Goal: Task Accomplishment & Management: Complete application form

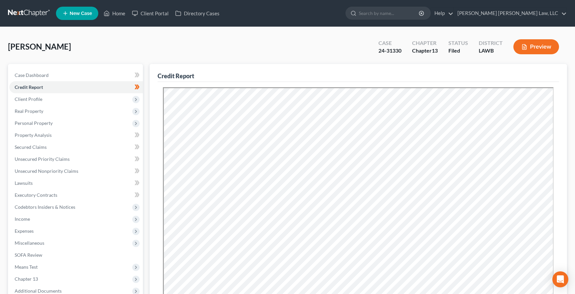
click at [41, 12] on link at bounding box center [29, 13] width 43 height 12
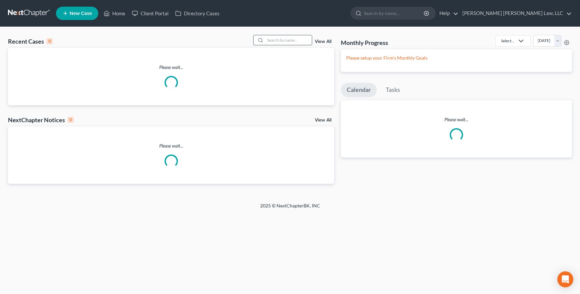
click at [281, 40] on input "search" at bounding box center [288, 40] width 47 height 10
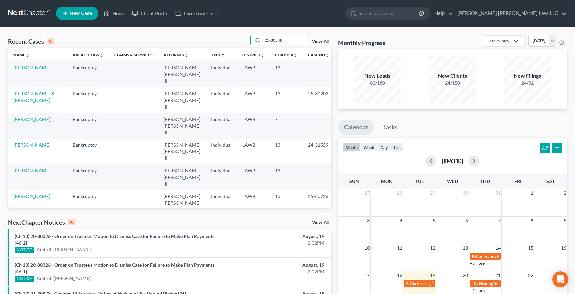
type input "25-30548"
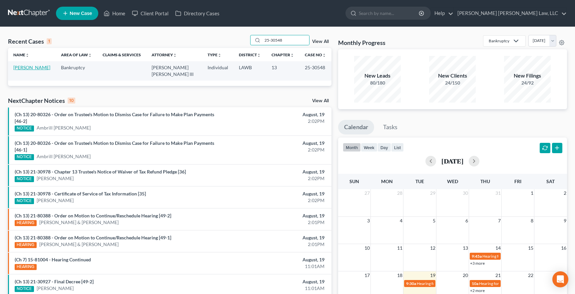
click at [43, 67] on link "Woodard, Rosie" at bounding box center [31, 68] width 37 height 6
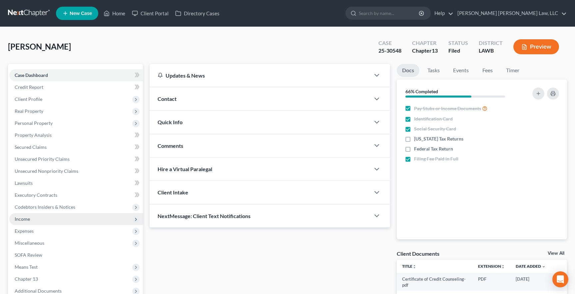
click at [53, 217] on span "Income" at bounding box center [76, 219] width 134 height 12
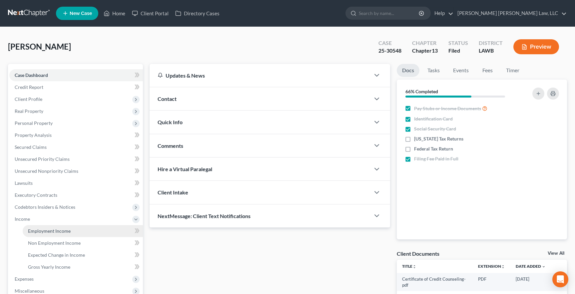
click at [107, 234] on link "Employment Income" at bounding box center [83, 231] width 120 height 12
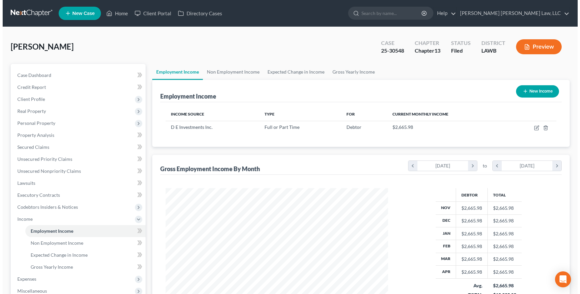
scroll to position [119, 236]
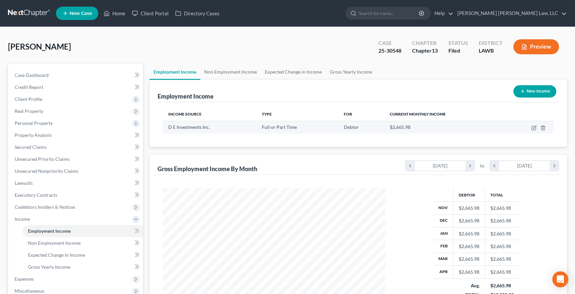
click at [531, 129] on td at bounding box center [529, 127] width 50 height 13
click at [536, 129] on icon "button" at bounding box center [534, 128] width 4 height 4
select select "0"
select select "19"
select select "2"
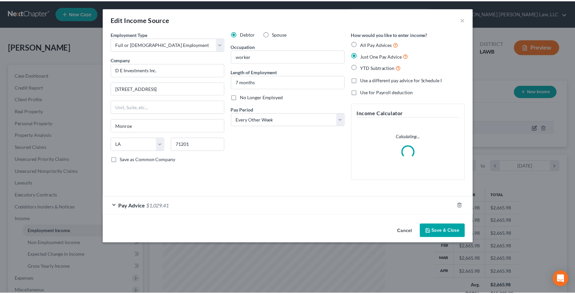
scroll to position [119, 238]
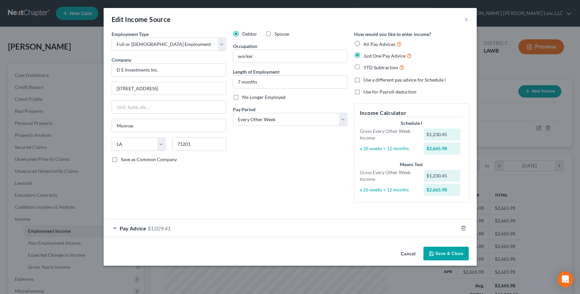
click at [38, 125] on div "Edit Income Source × Employment Type * Select Full or Part Time Employment Self…" at bounding box center [290, 147] width 580 height 294
click at [411, 257] on button "Cancel" at bounding box center [408, 254] width 25 height 13
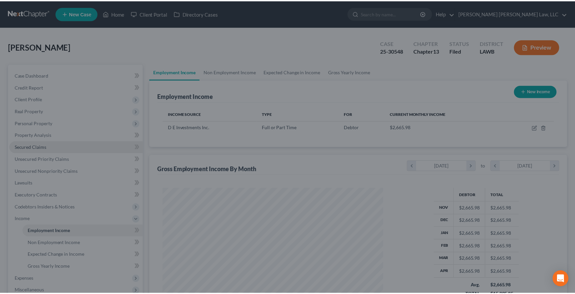
scroll to position [333118, 333001]
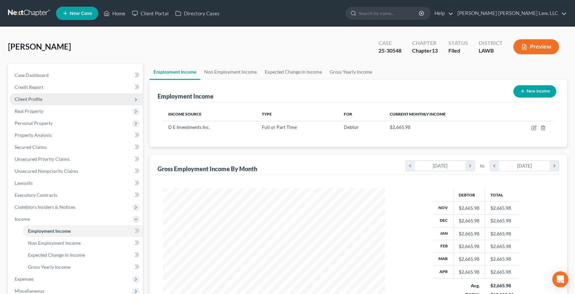
click at [35, 101] on span "Client Profile" at bounding box center [29, 99] width 28 height 6
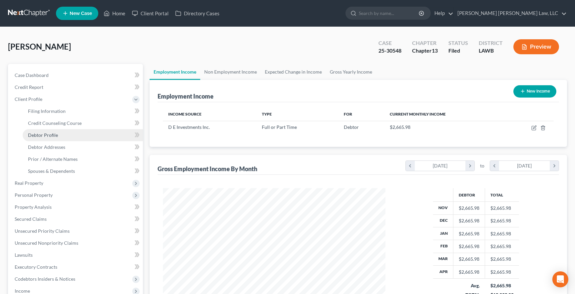
click at [52, 132] on span "Debtor Profile" at bounding box center [43, 135] width 30 height 6
select select "0"
select select "1"
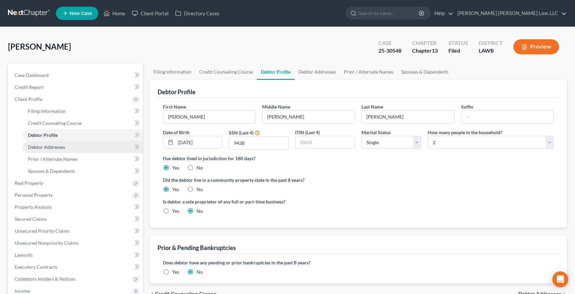
click at [29, 149] on span "Debtor Addresses" at bounding box center [46, 147] width 37 height 6
